Goal: Task Accomplishment & Management: Complete application form

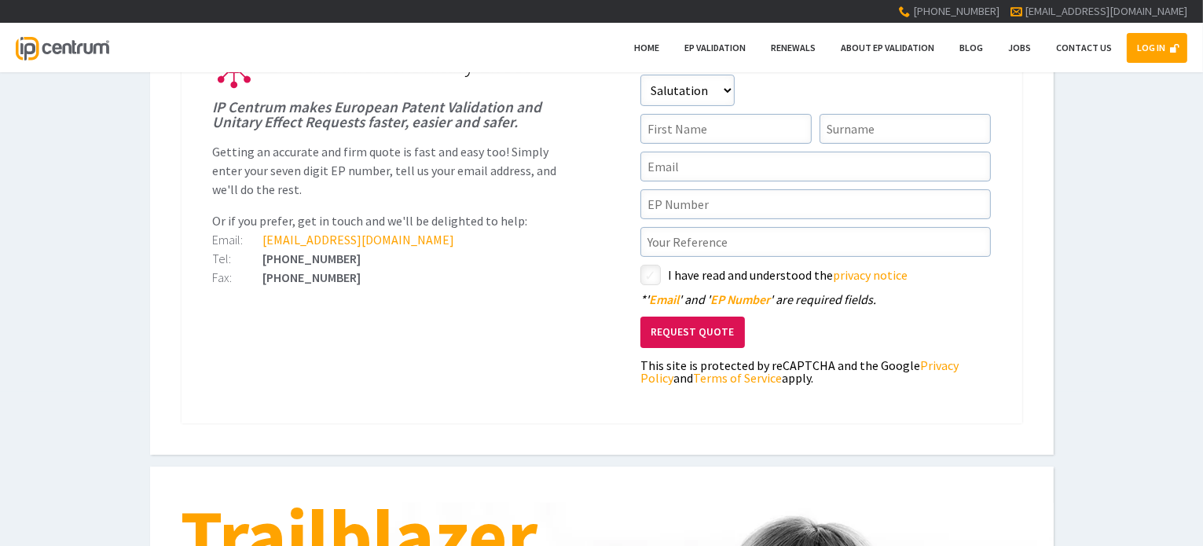
scroll to position [79, 0]
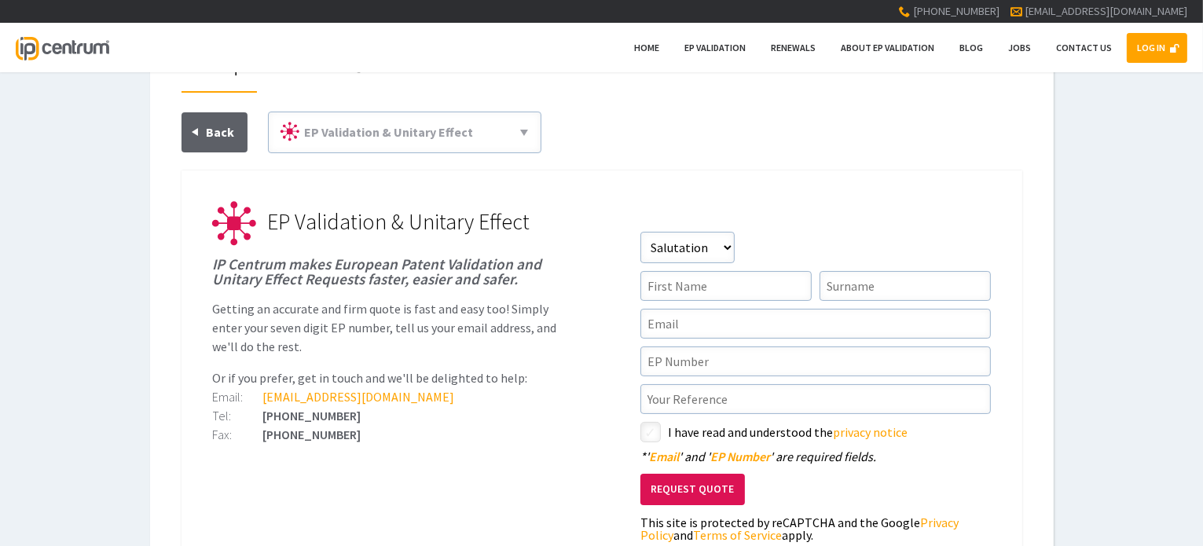
click at [1161, 39] on link "LOG IN" at bounding box center [1156, 48] width 60 height 30
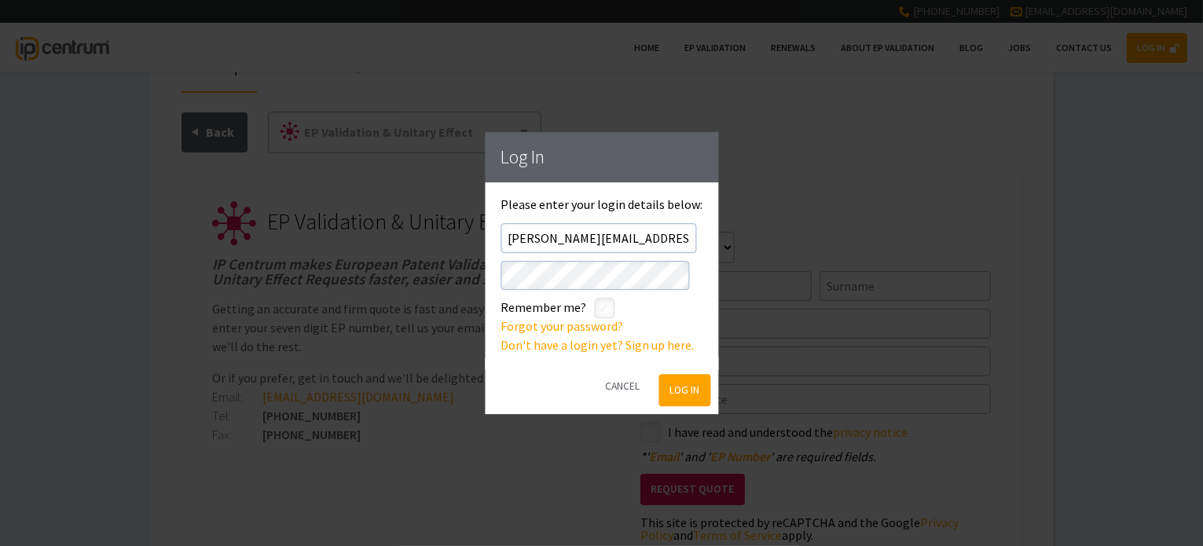
drag, startPoint x: 680, startPoint y: 386, endPoint x: 672, endPoint y: 377, distance: 11.8
click at [677, 384] on button "Log In" at bounding box center [684, 391] width 51 height 32
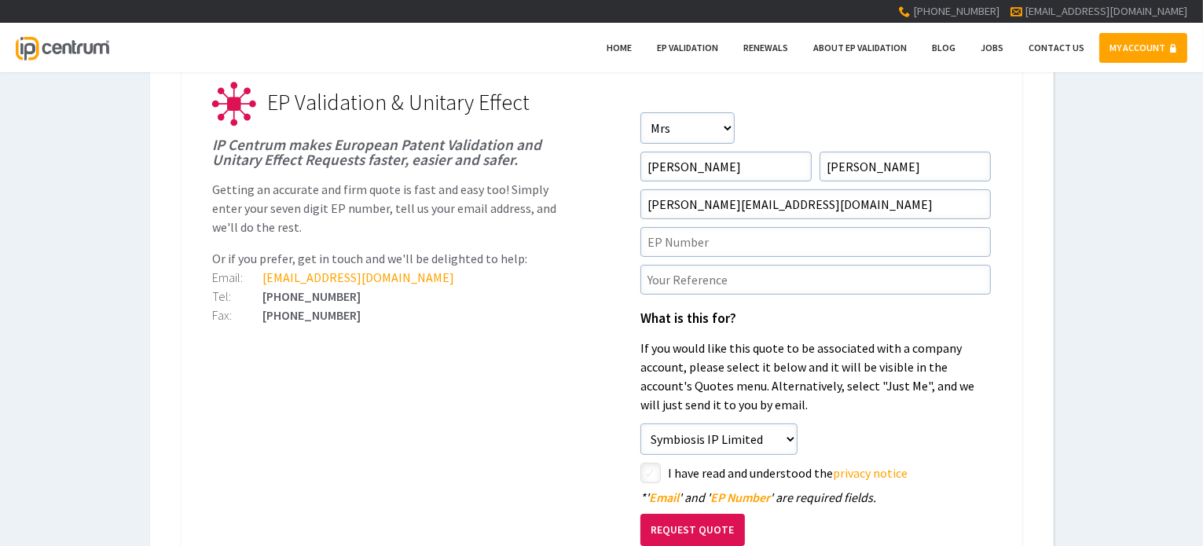
scroll to position [236, 0]
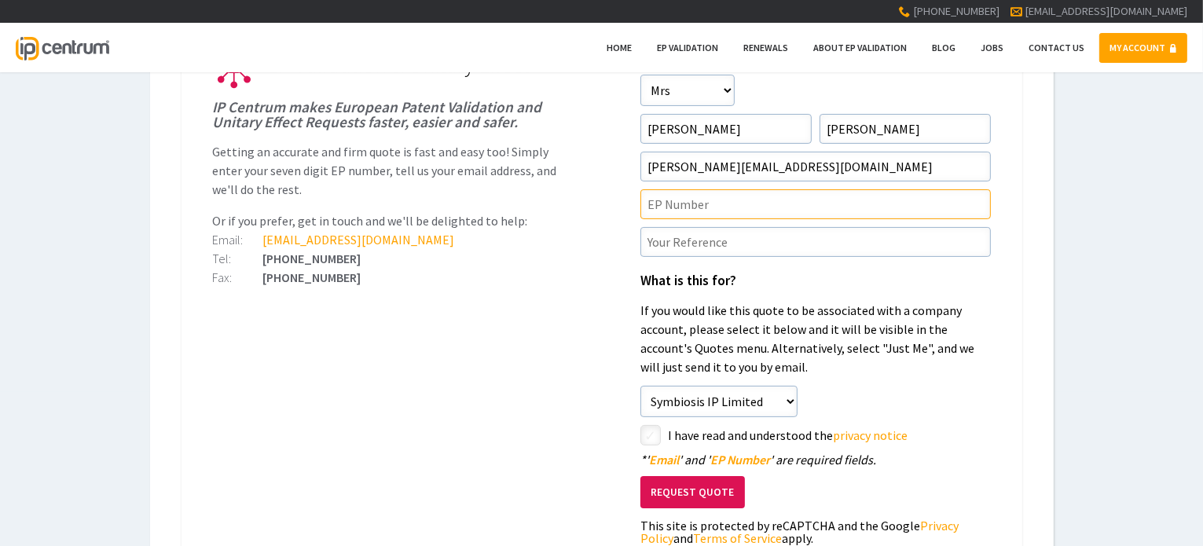
click at [673, 198] on input"] "text" at bounding box center [815, 204] width 350 height 30
type input"] "4147047"
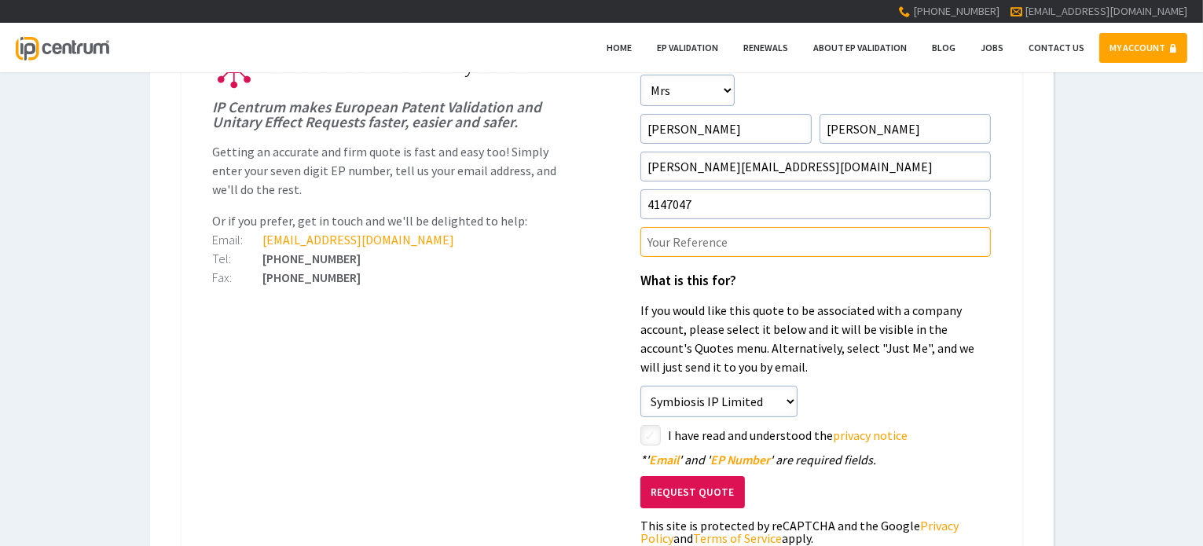
click at [678, 239] on input"] "text" at bounding box center [815, 242] width 350 height 30
type input"] "4649P/EP1"
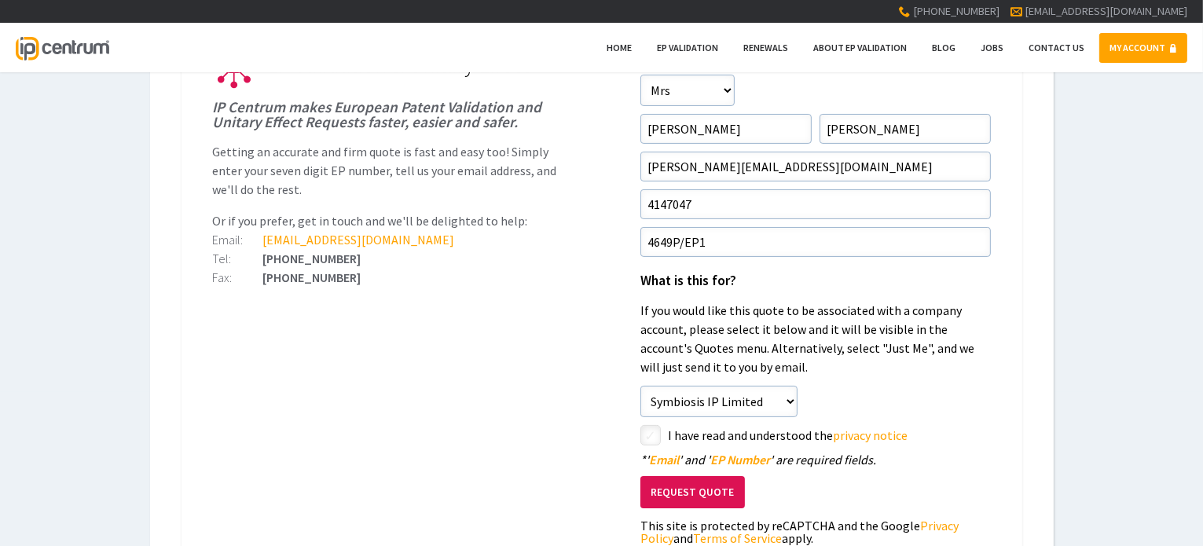
click at [652, 433] on input"] "checkbox" at bounding box center [652, 436] width 19 height 19
checkbox input"] "true"
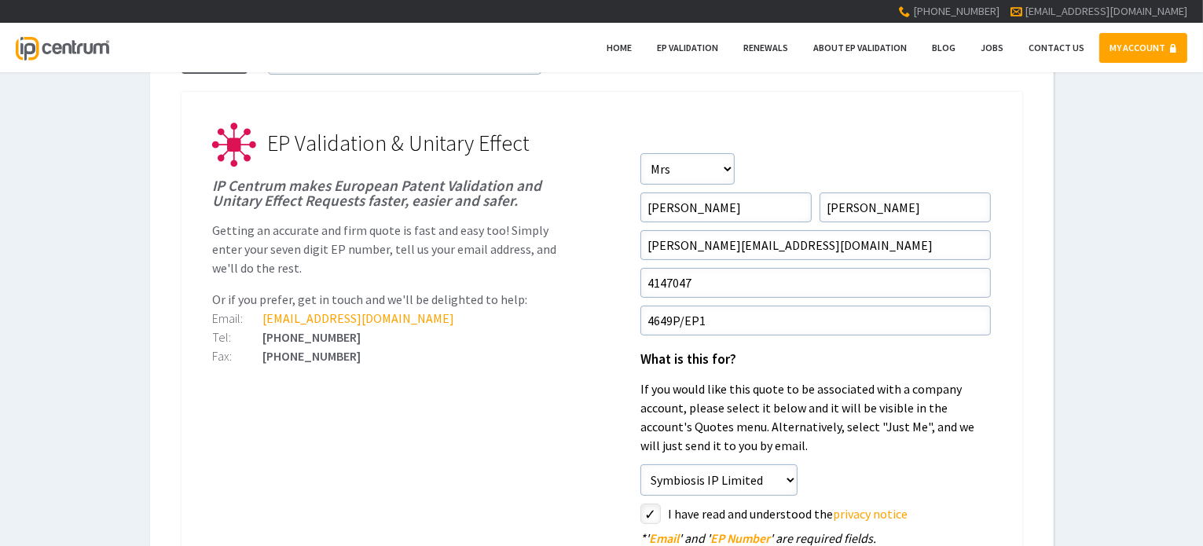
scroll to position [0, 0]
